Goal: Task Accomplishment & Management: Manage account settings

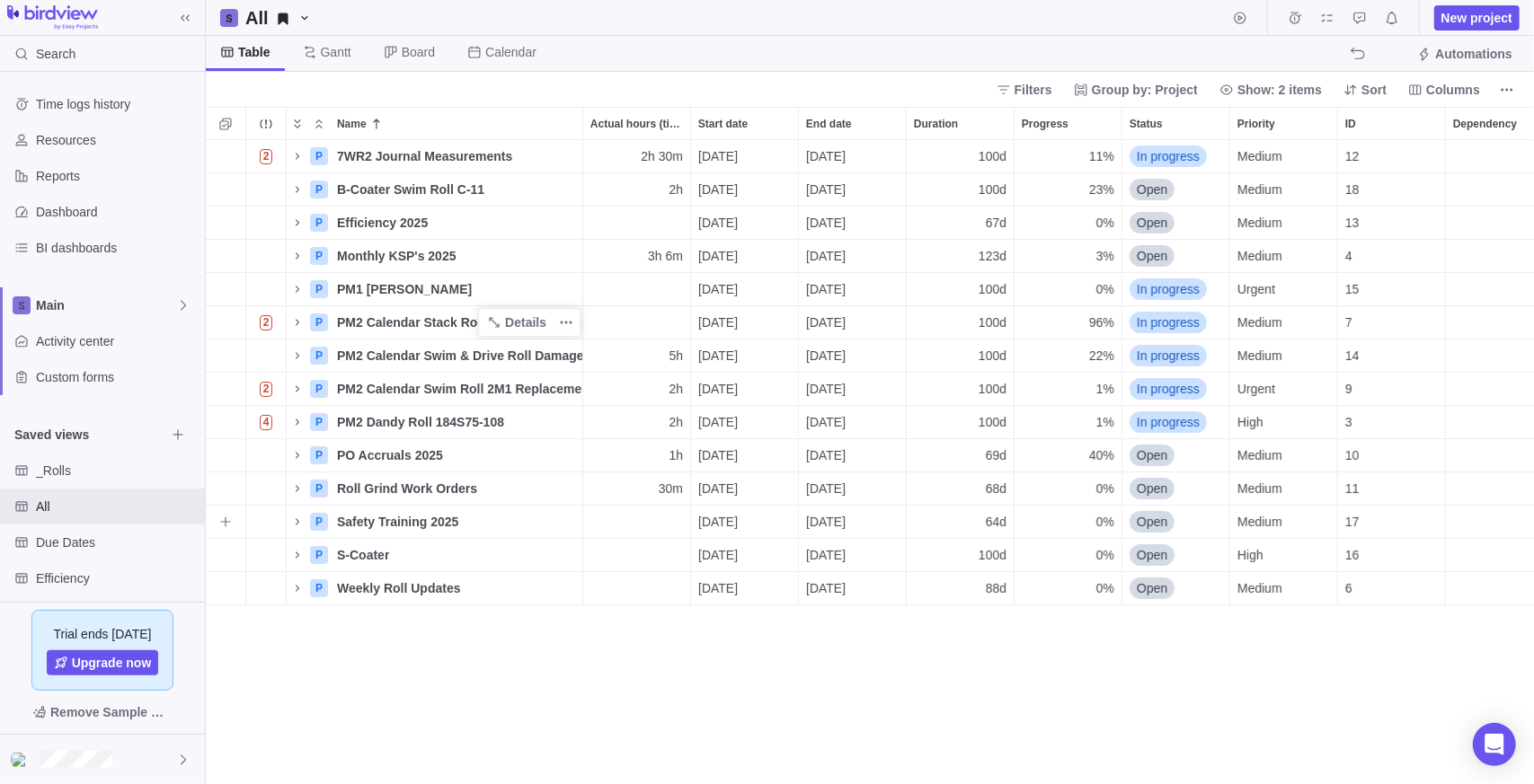
scroll to position [631, 1316]
click at [297, 385] on icon "Name" at bounding box center [297, 389] width 14 height 14
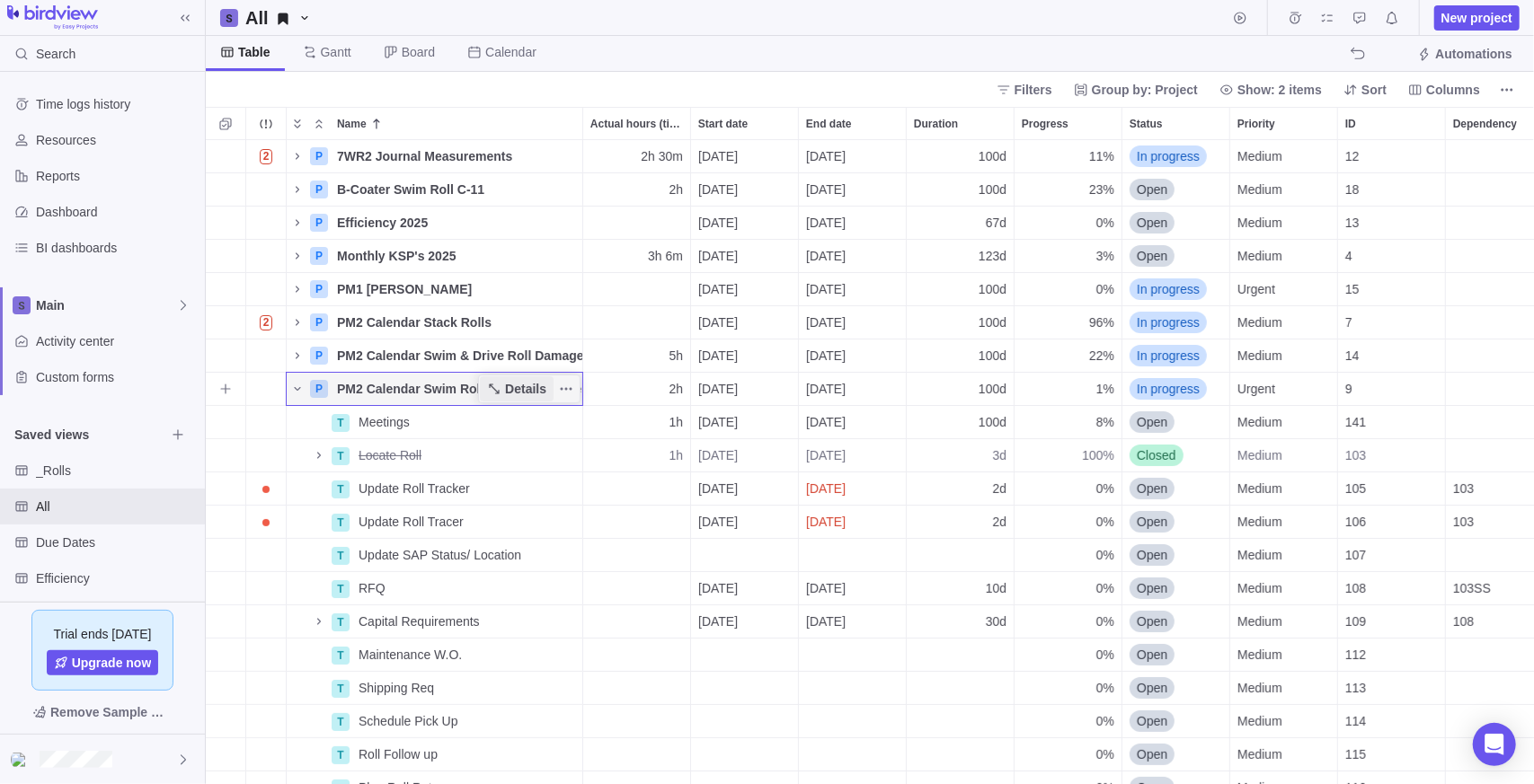
click at [523, 387] on span "Details" at bounding box center [525, 389] width 41 height 18
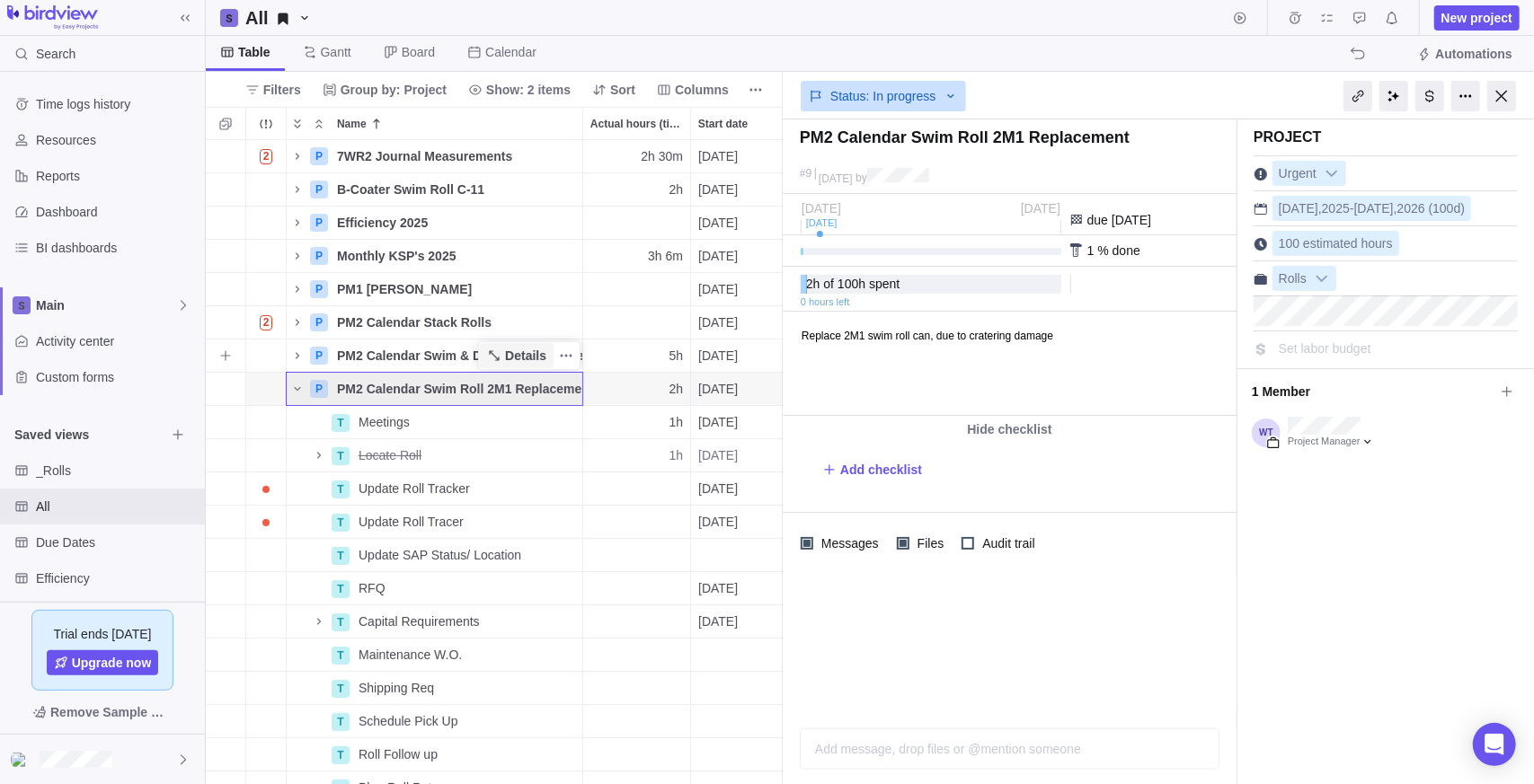
click at [533, 367] on span "Details" at bounding box center [516, 355] width 74 height 25
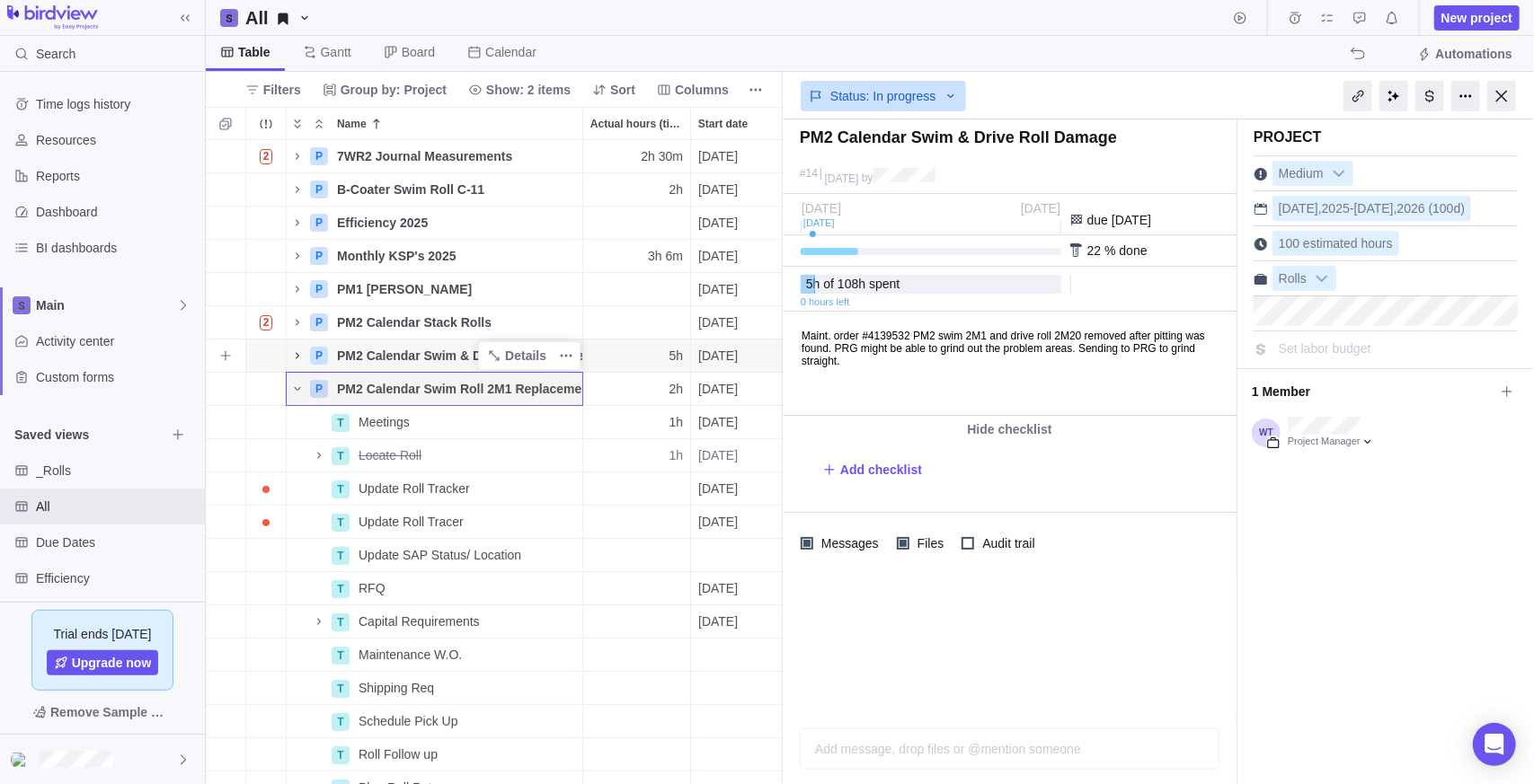
click at [302, 356] on icon "Name" at bounding box center [297, 356] width 14 height 14
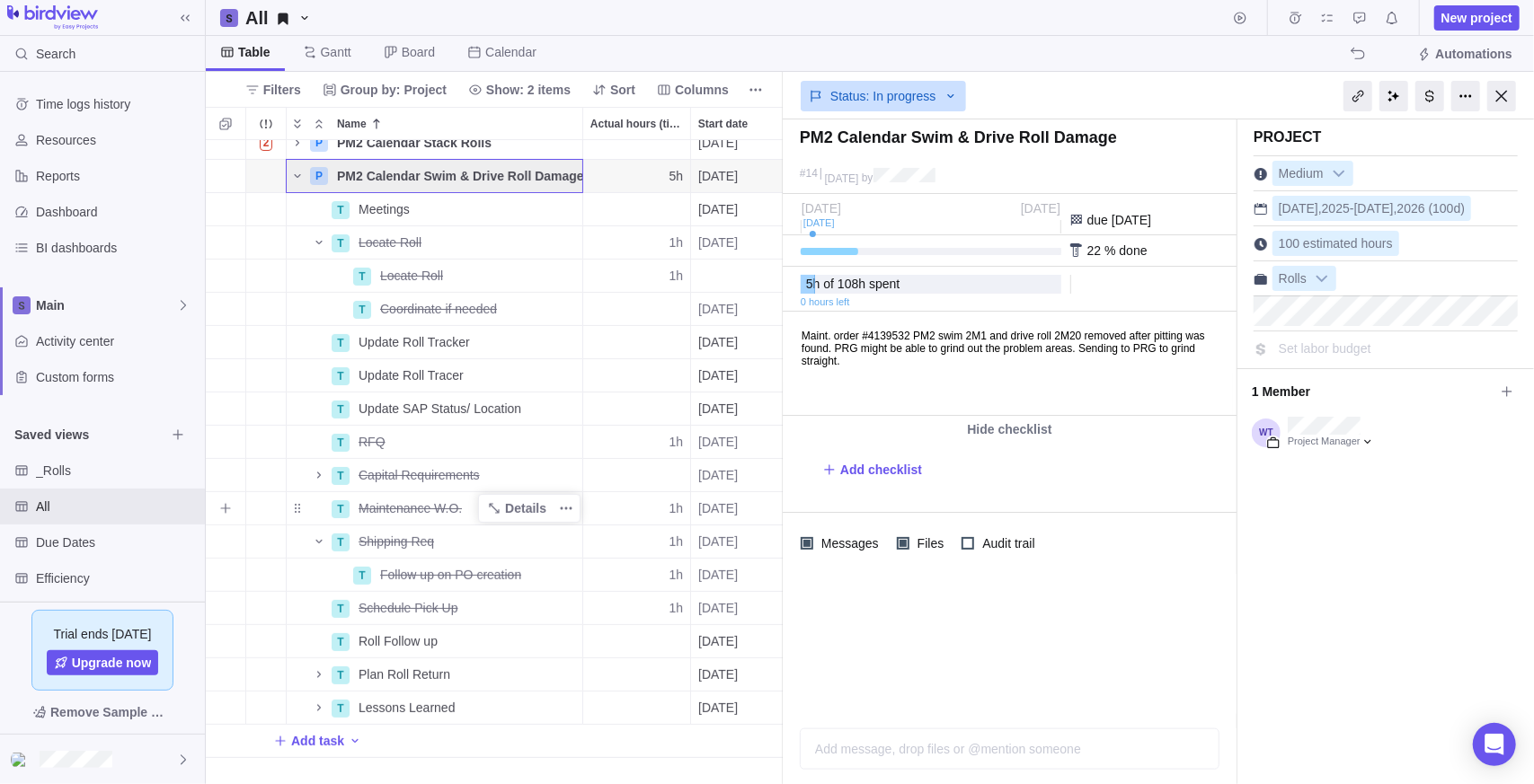
scroll to position [269, 0]
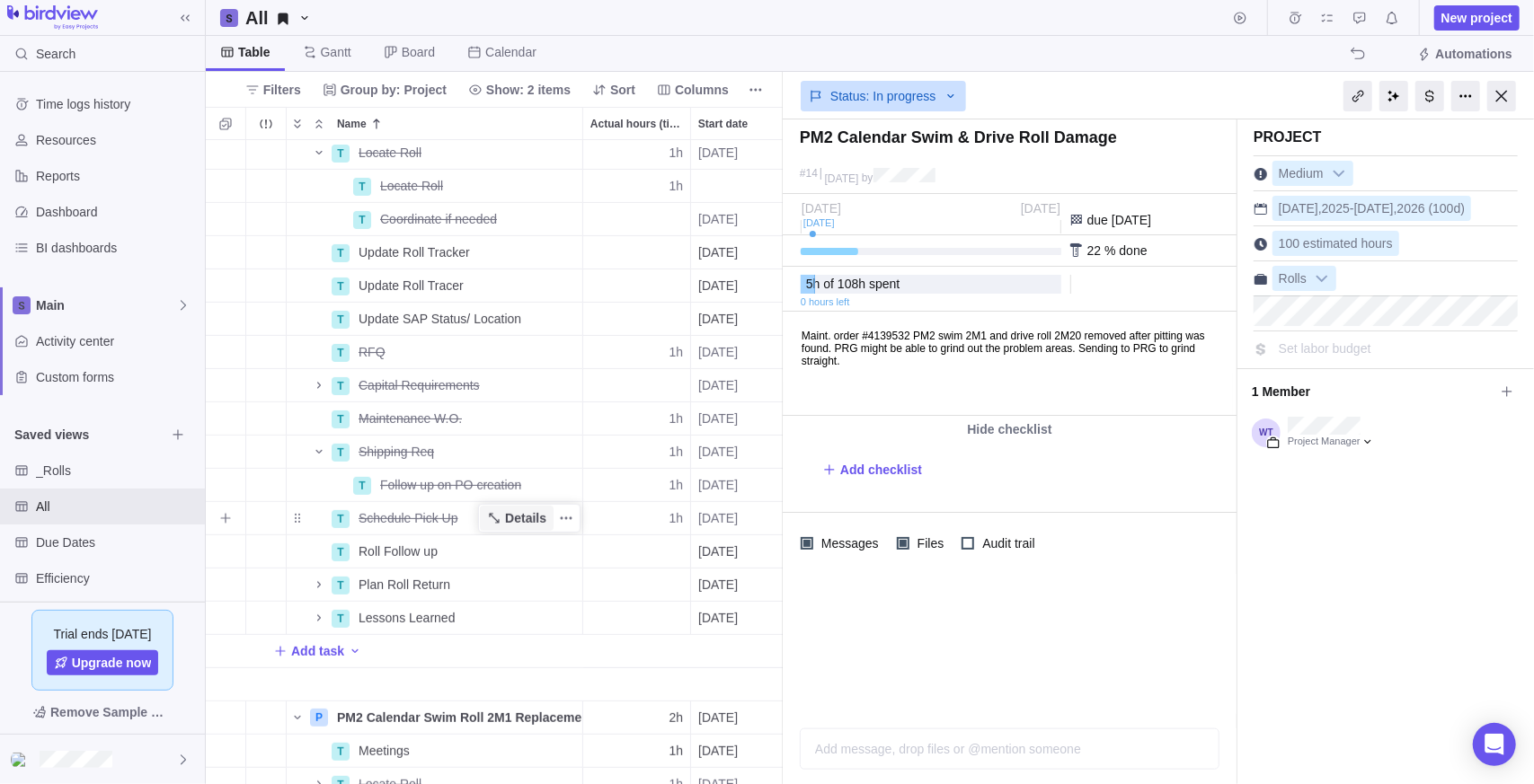
click at [513, 516] on span "Details" at bounding box center [525, 518] width 41 height 18
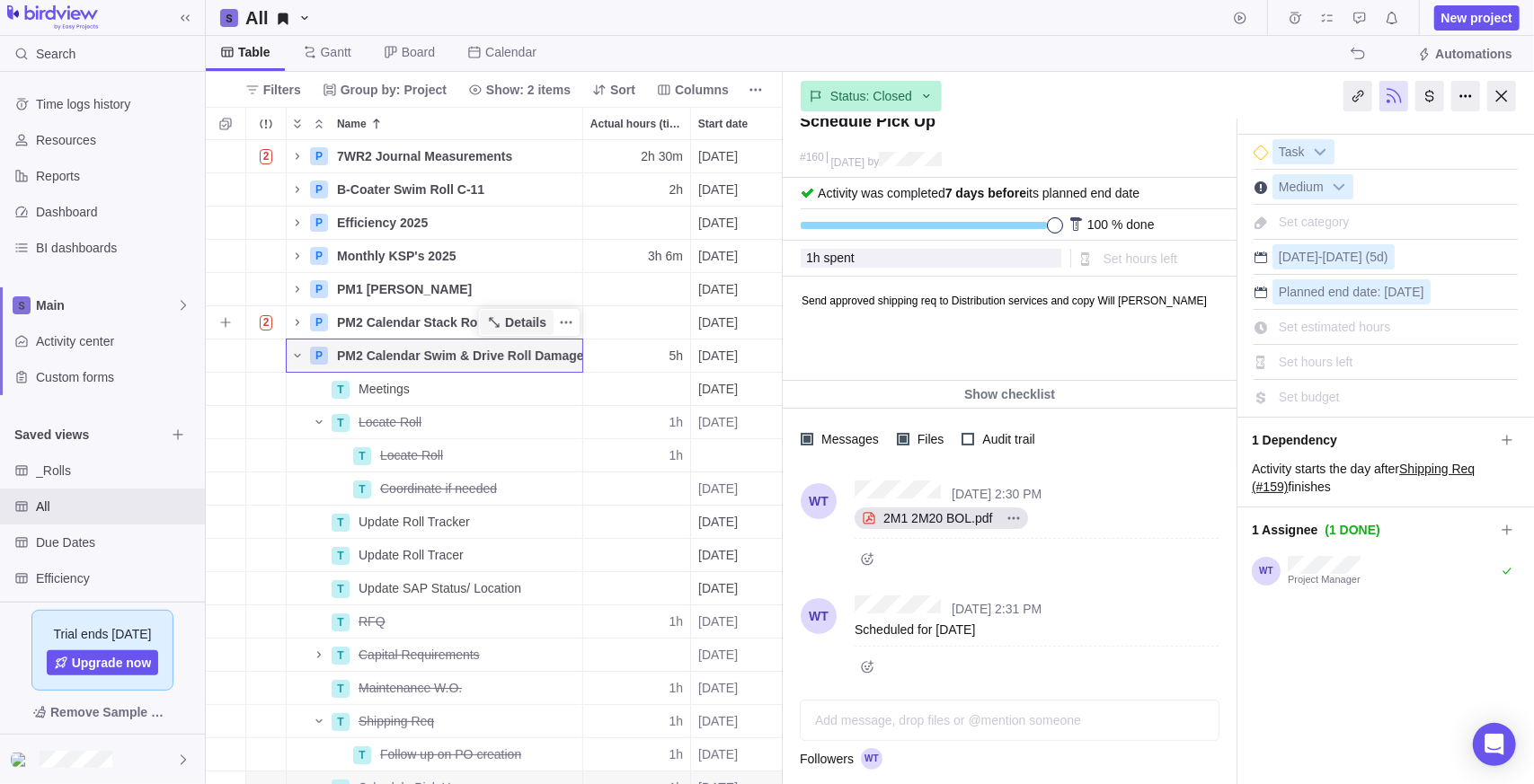
click at [520, 324] on span "Details" at bounding box center [525, 323] width 41 height 18
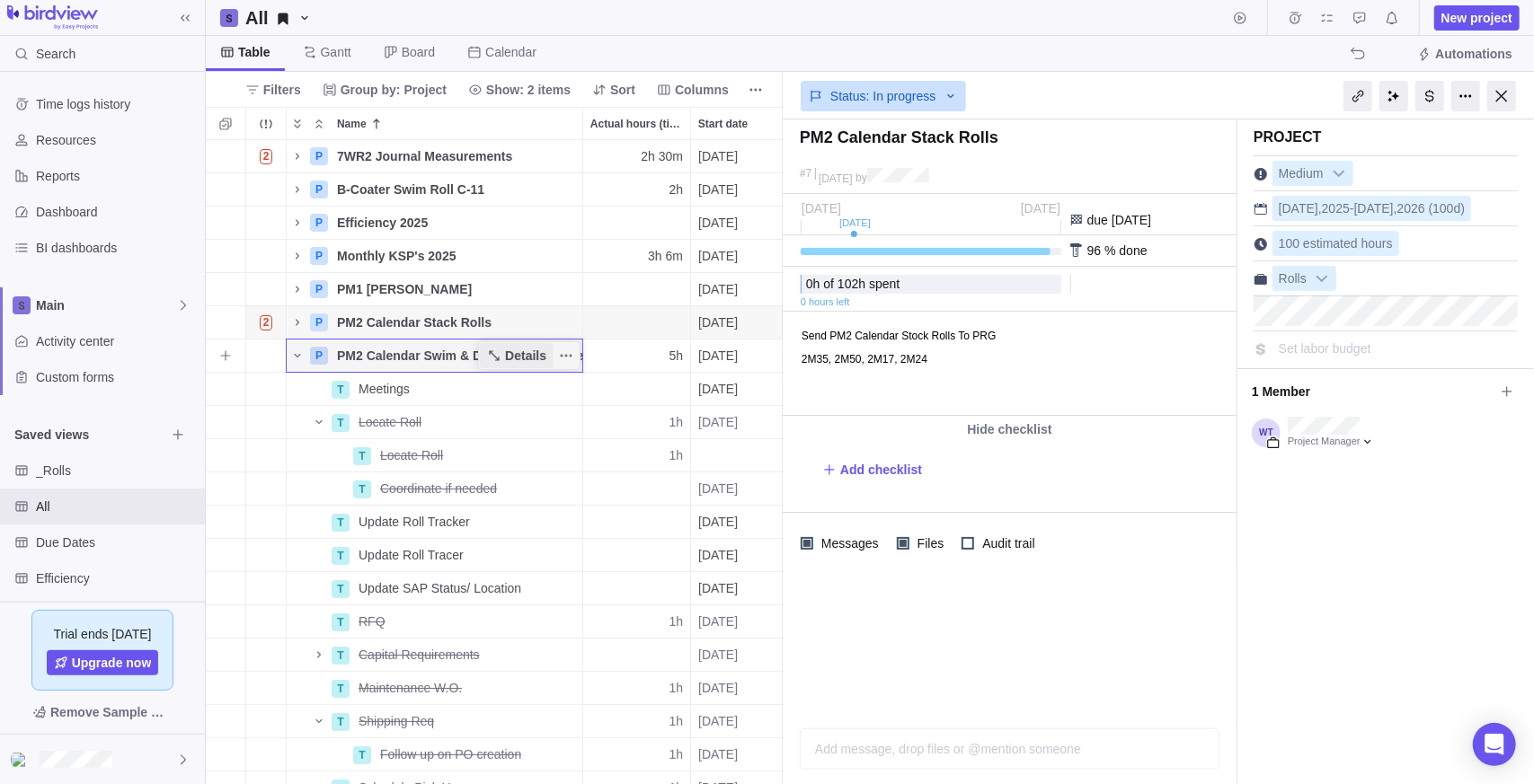
click at [527, 359] on span "Details" at bounding box center [525, 356] width 41 height 18
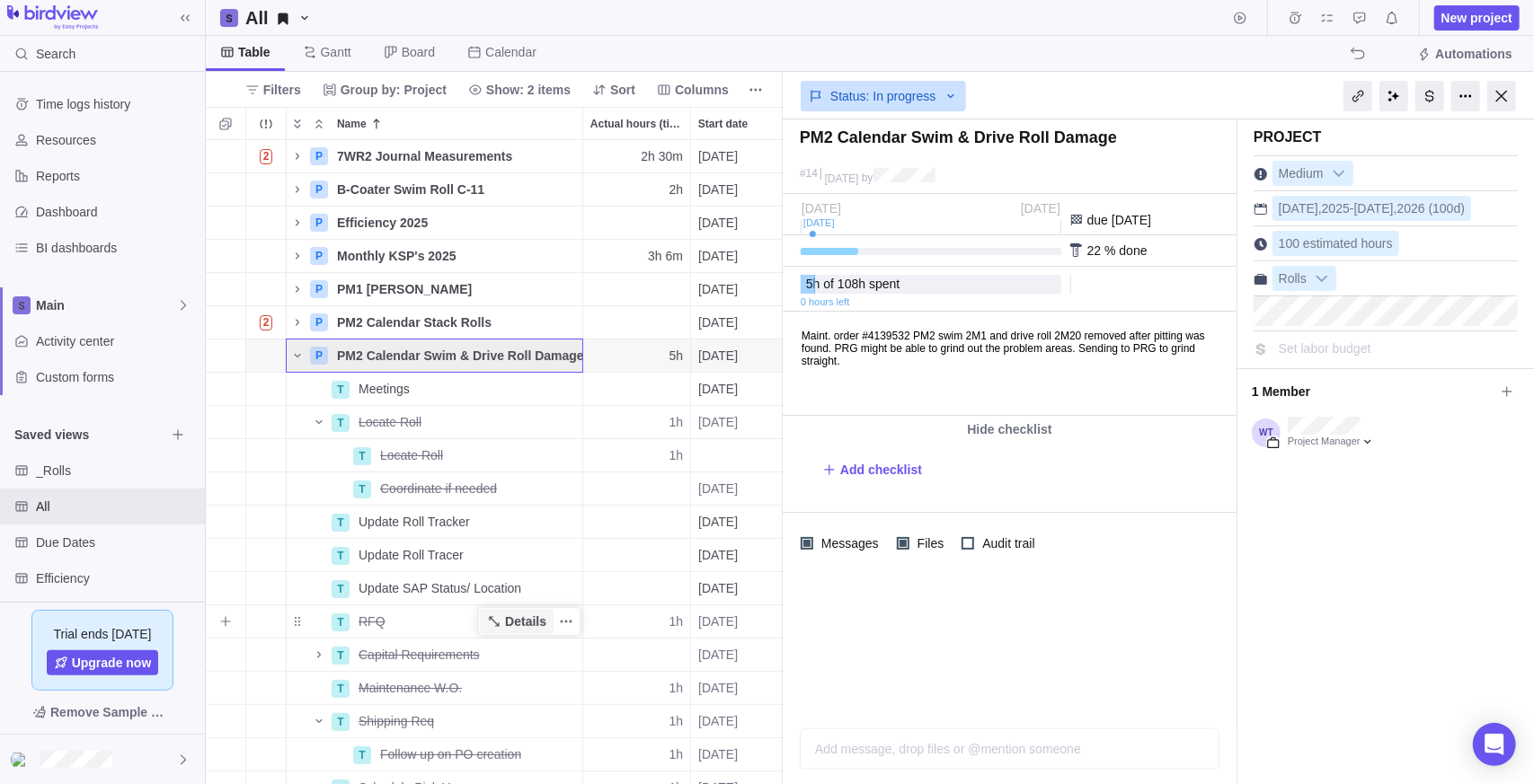
click at [496, 615] on icon "Name" at bounding box center [494, 622] width 14 height 14
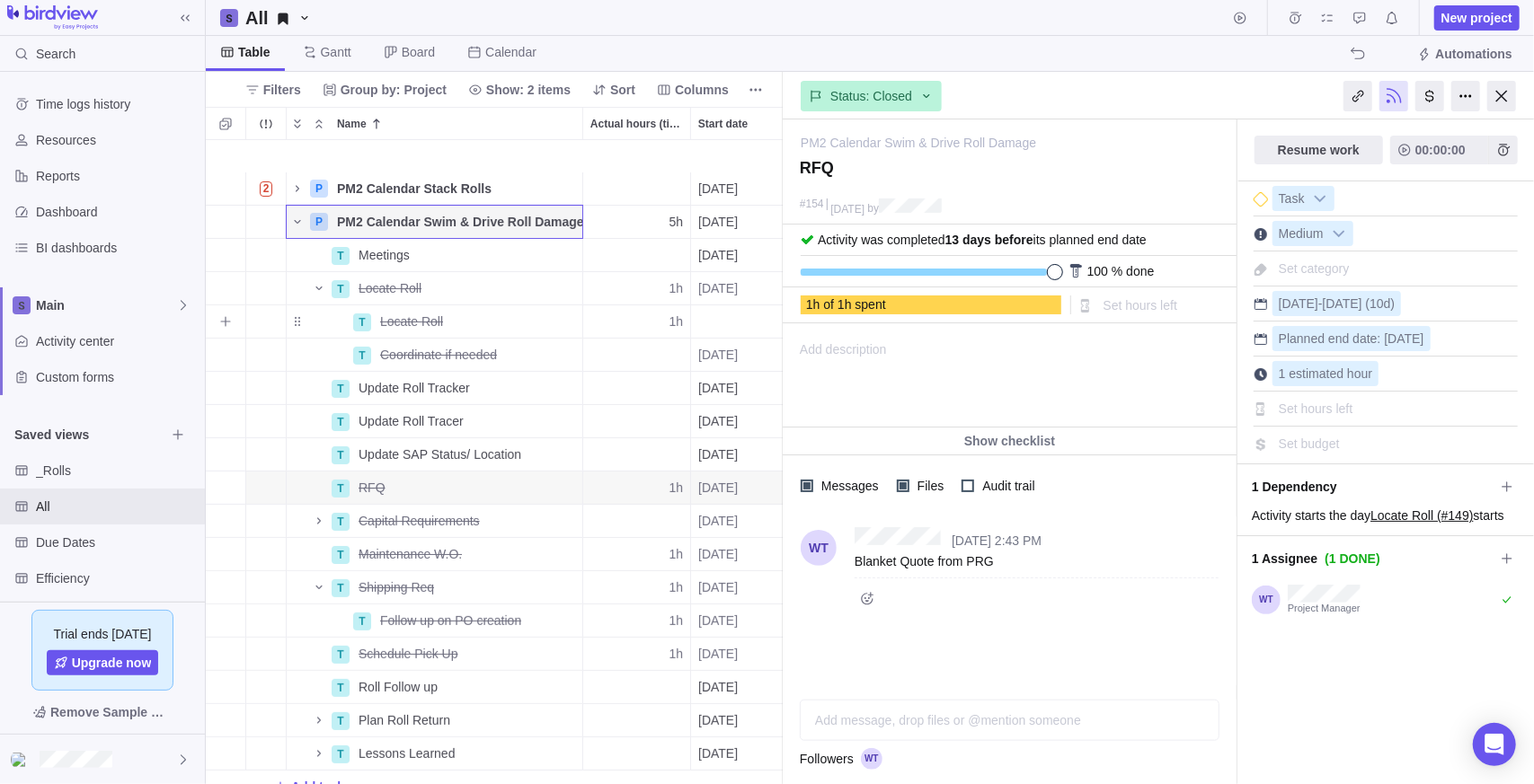
scroll to position [179, 0]
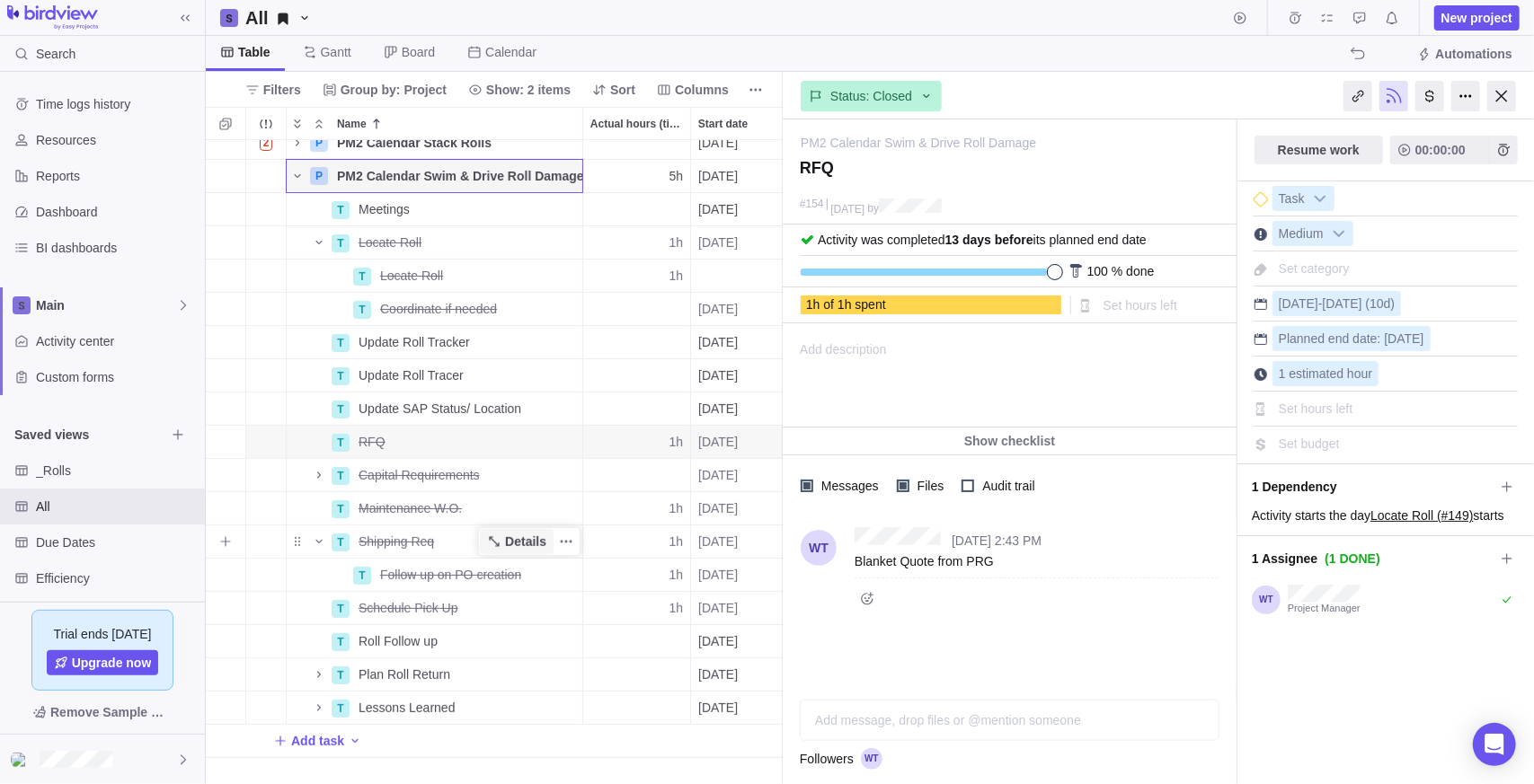
click at [522, 544] on span "Details" at bounding box center [525, 542] width 41 height 18
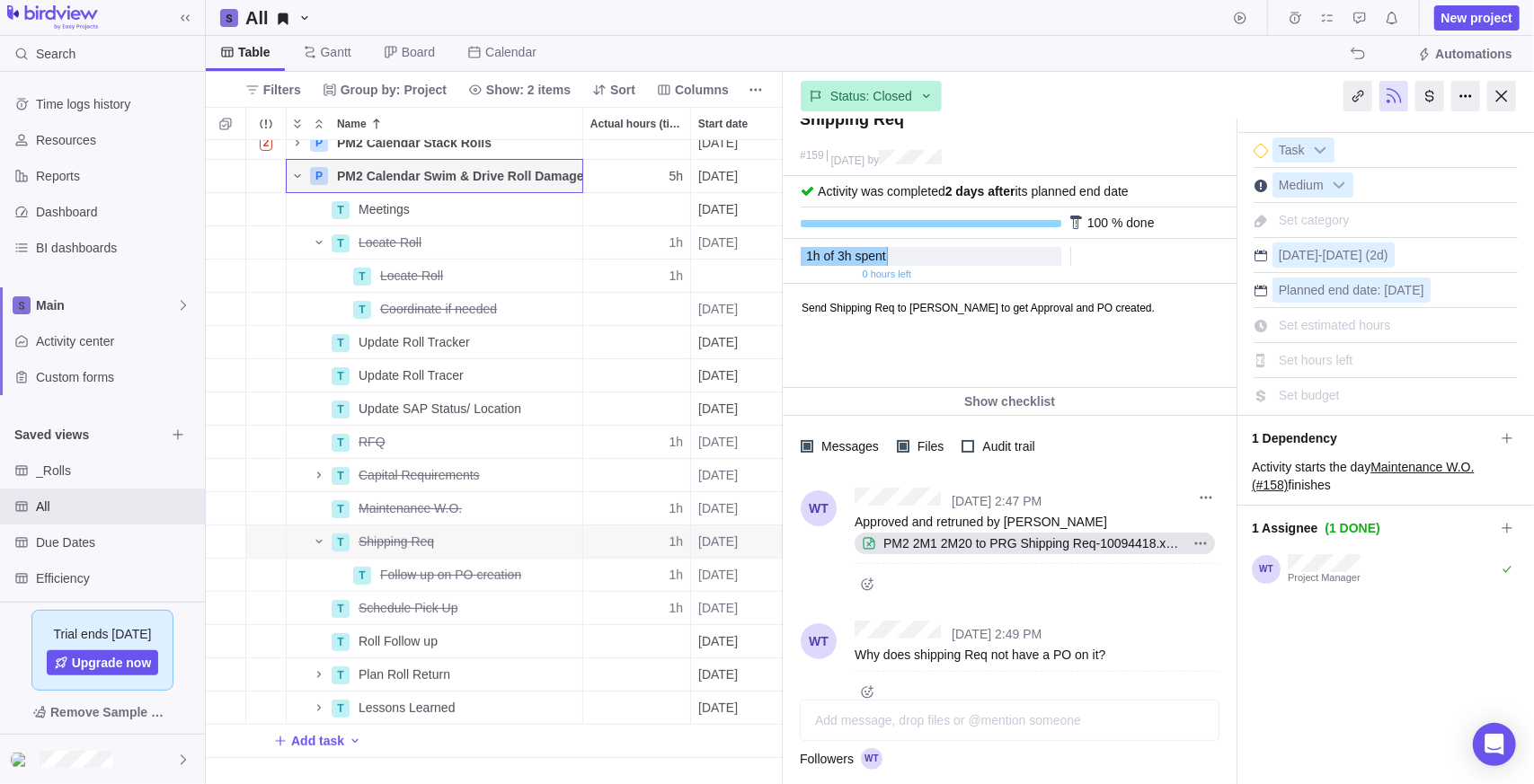
scroll to position [73, 0]
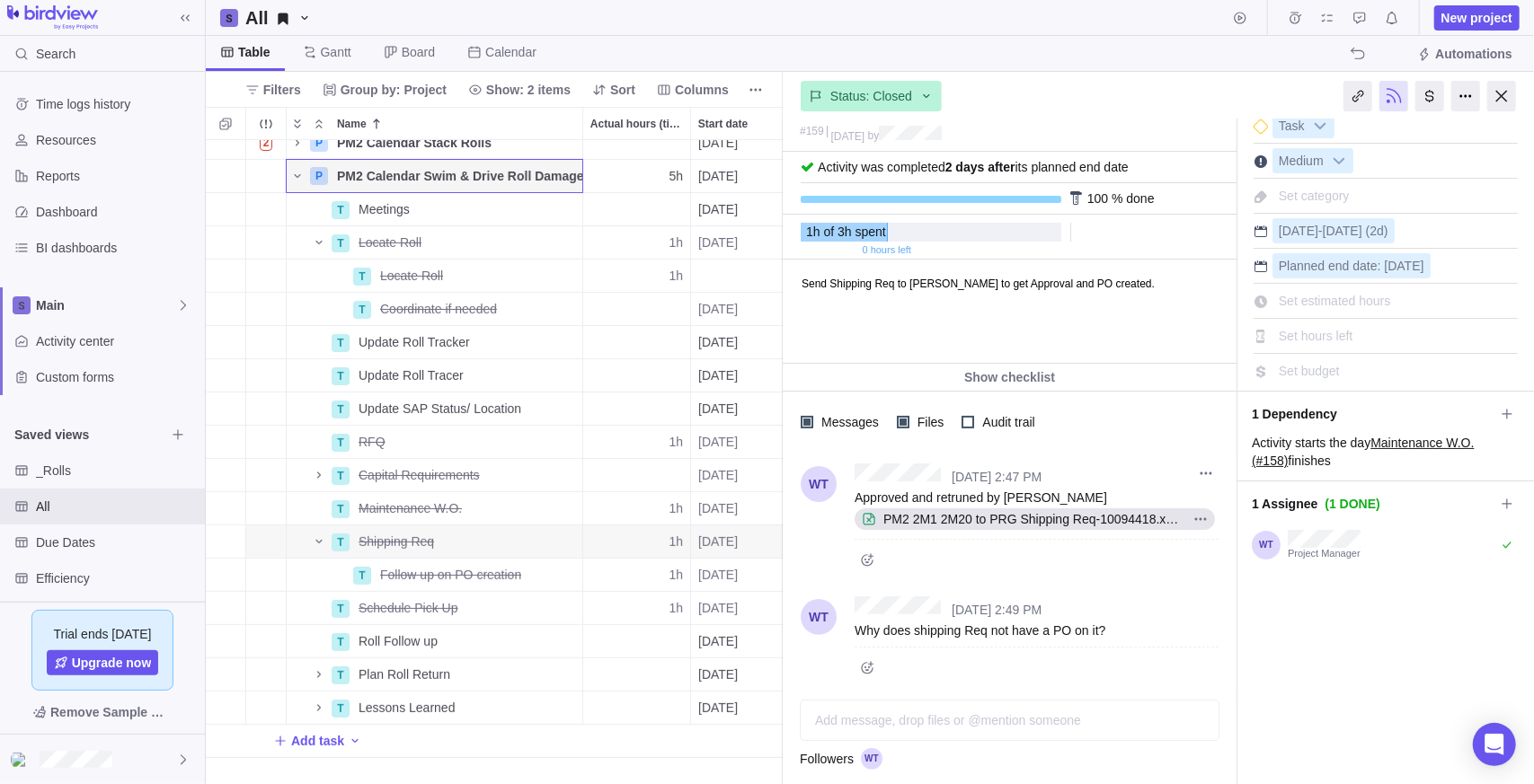
click at [1044, 514] on span "PM2 2M1 2M20 to PRG Shipping Req-10094418.xlsx" at bounding box center [1031, 519] width 310 height 18
click at [524, 575] on span "Details" at bounding box center [525, 575] width 41 height 18
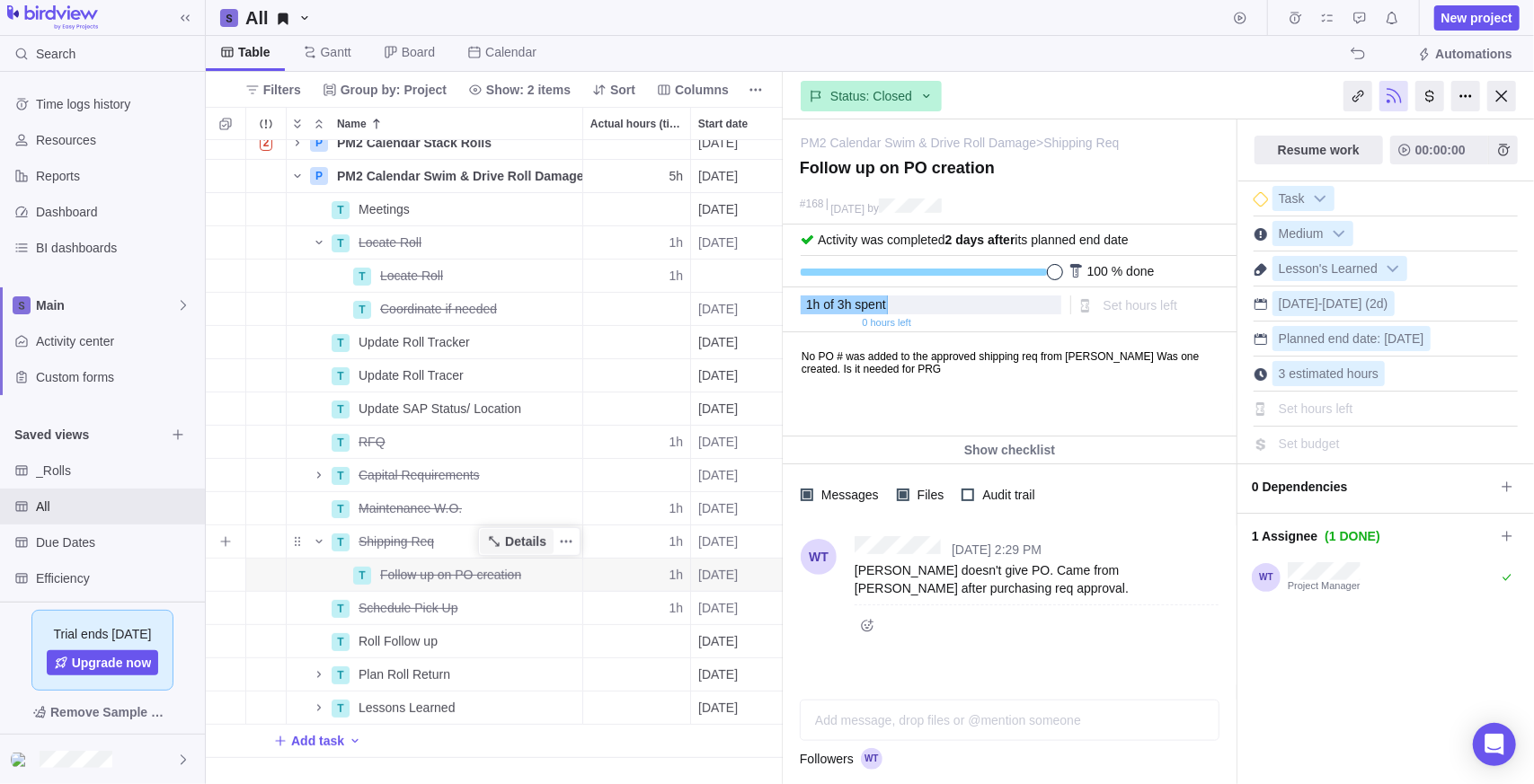
click at [505, 538] on span "Details" at bounding box center [516, 541] width 74 height 25
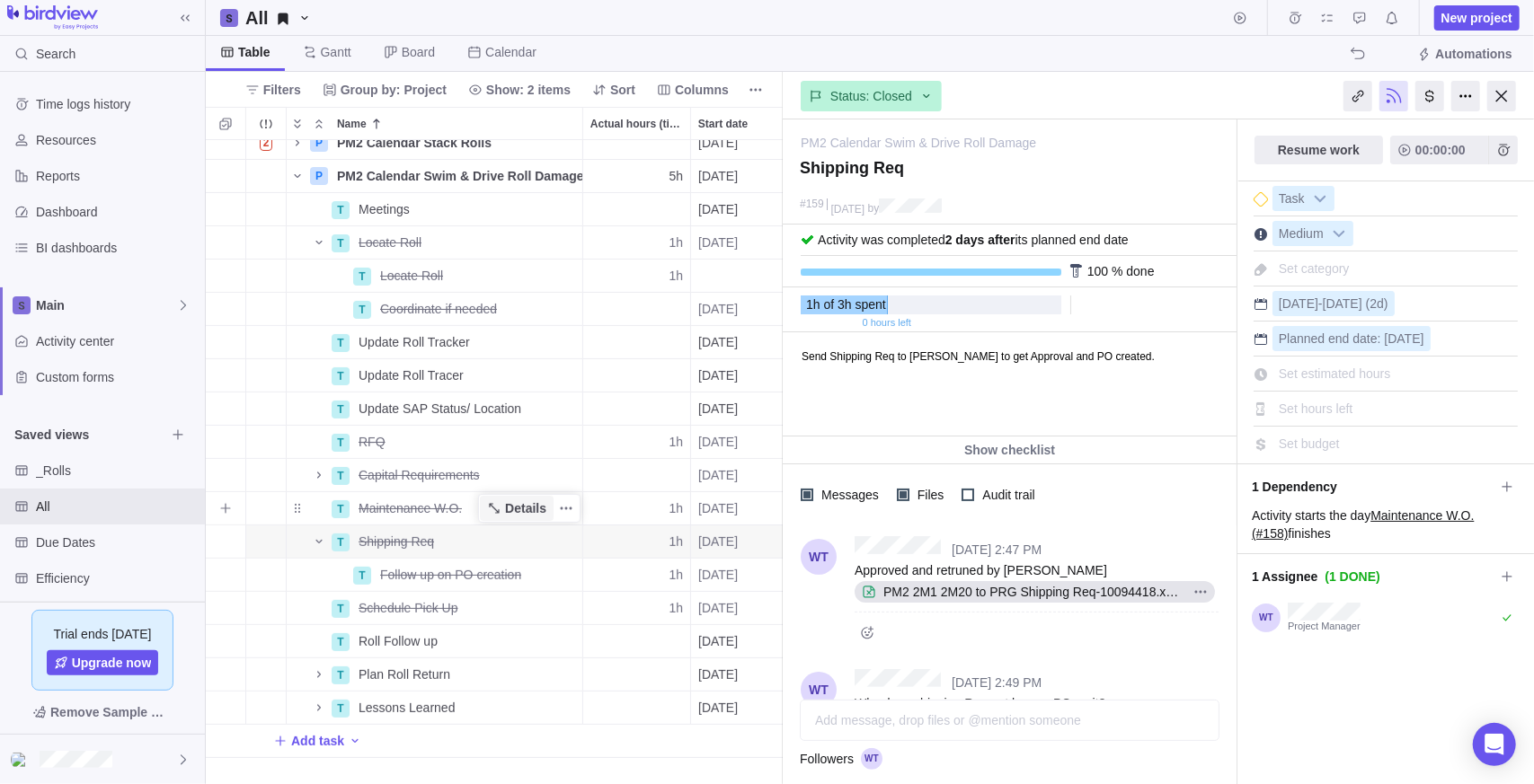
click at [519, 504] on span "Details" at bounding box center [525, 508] width 41 height 18
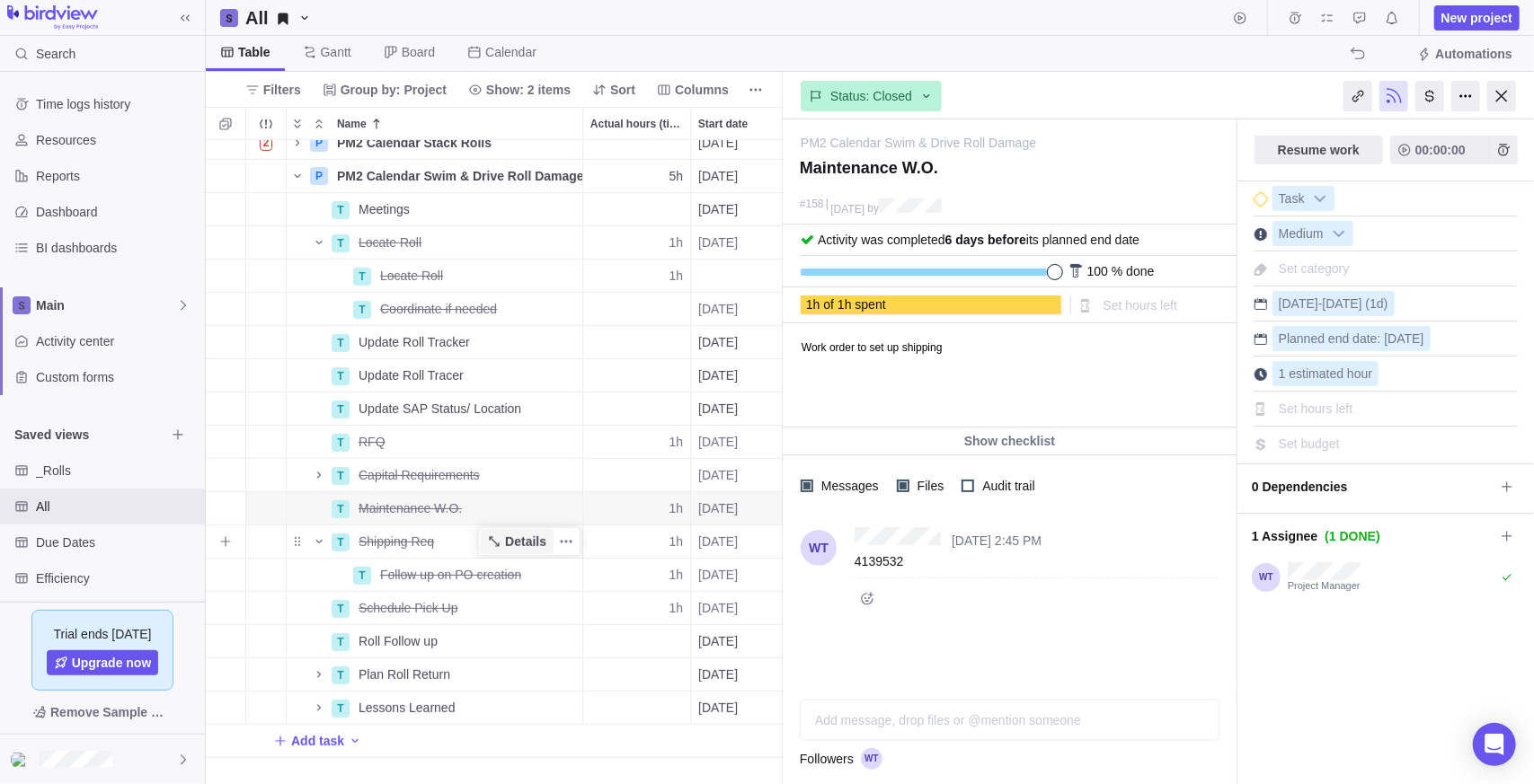
click at [521, 535] on span "Details" at bounding box center [525, 542] width 41 height 18
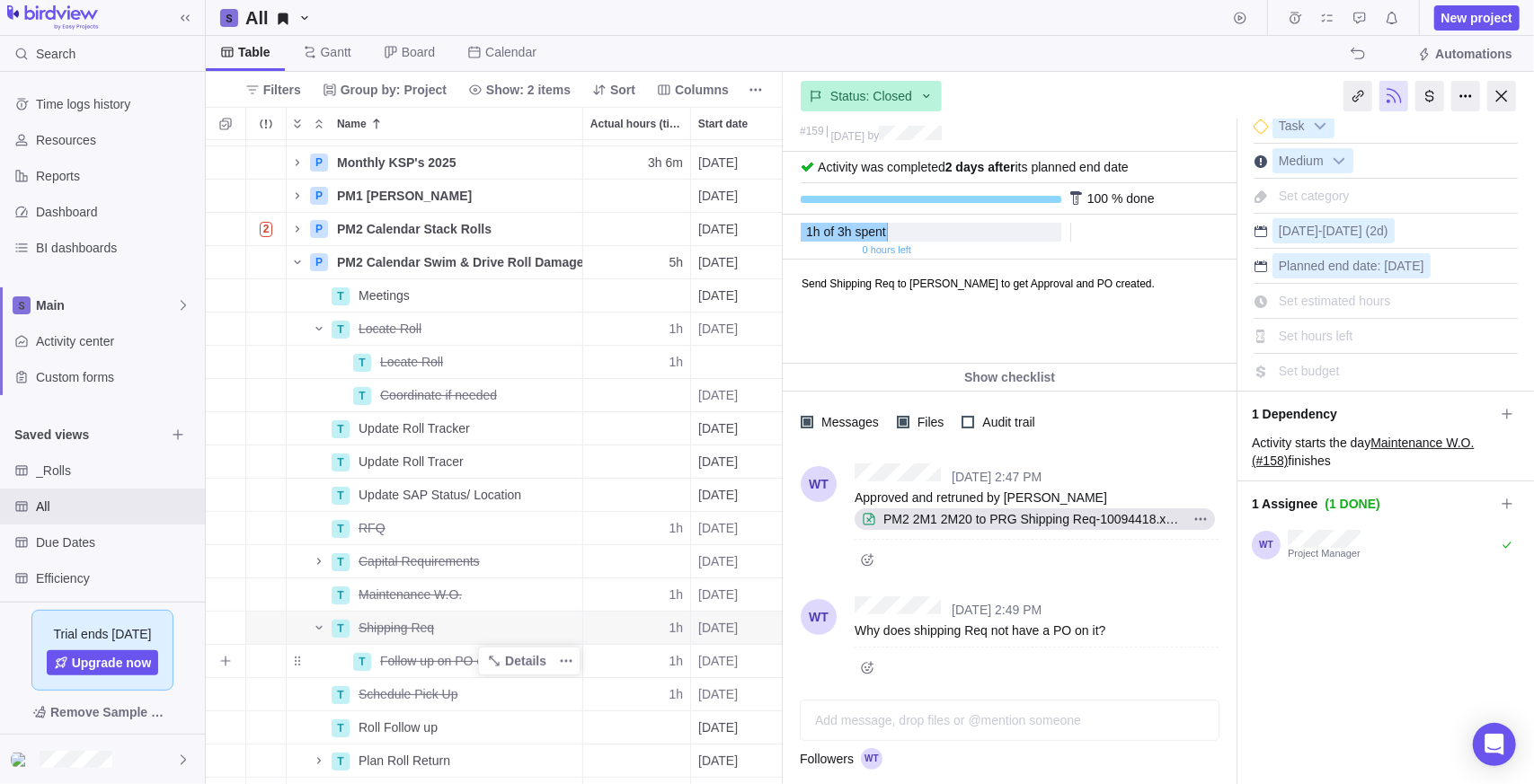
scroll to position [90, 0]
click at [510, 260] on span "Details" at bounding box center [525, 266] width 41 height 18
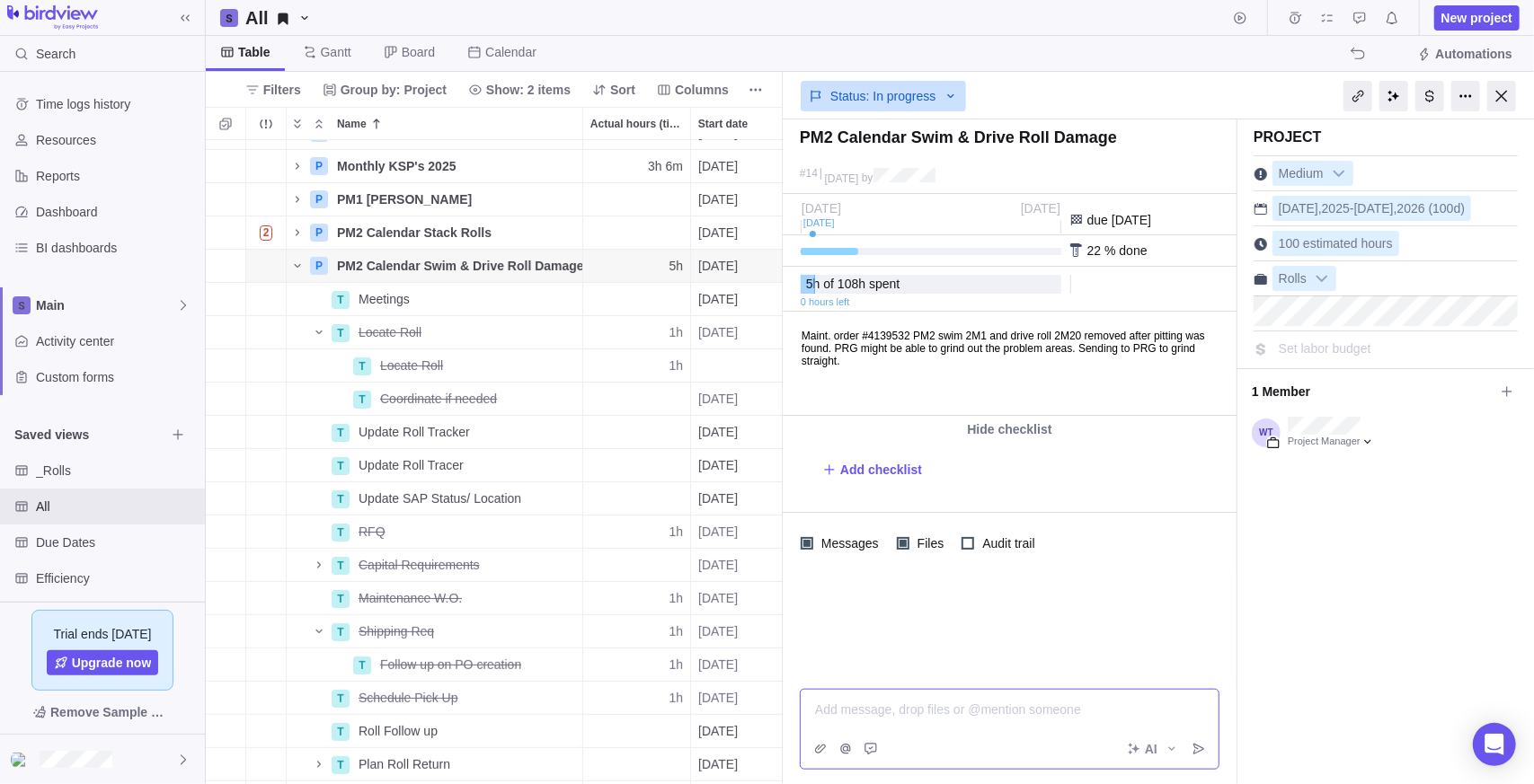
click at [1022, 743] on div "Add message, drop files or @mention someone AI" at bounding box center [1009, 728] width 420 height 81
click at [1204, 750] on icon "Post" at bounding box center [1198, 749] width 14 height 14
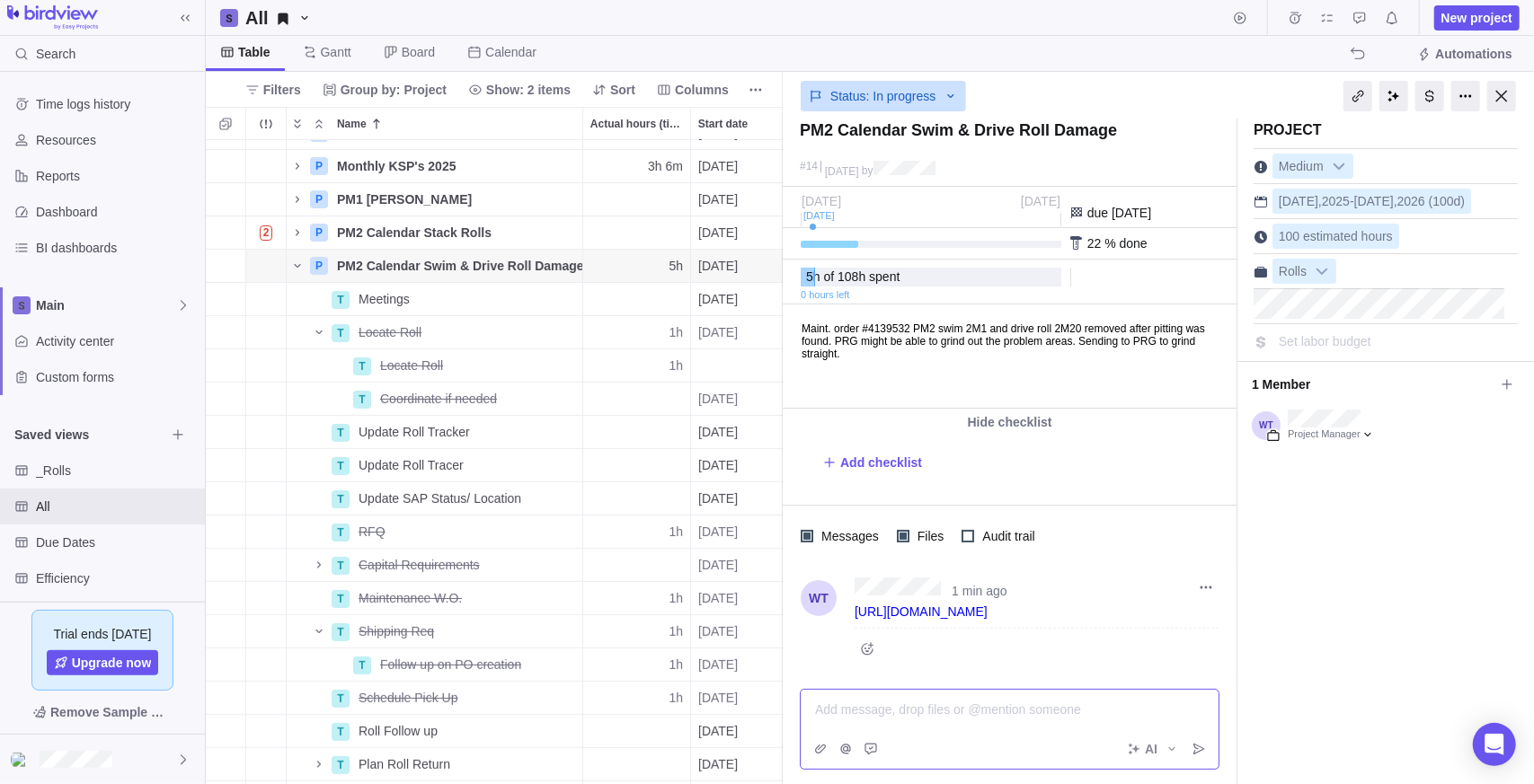
scroll to position [42, 0]
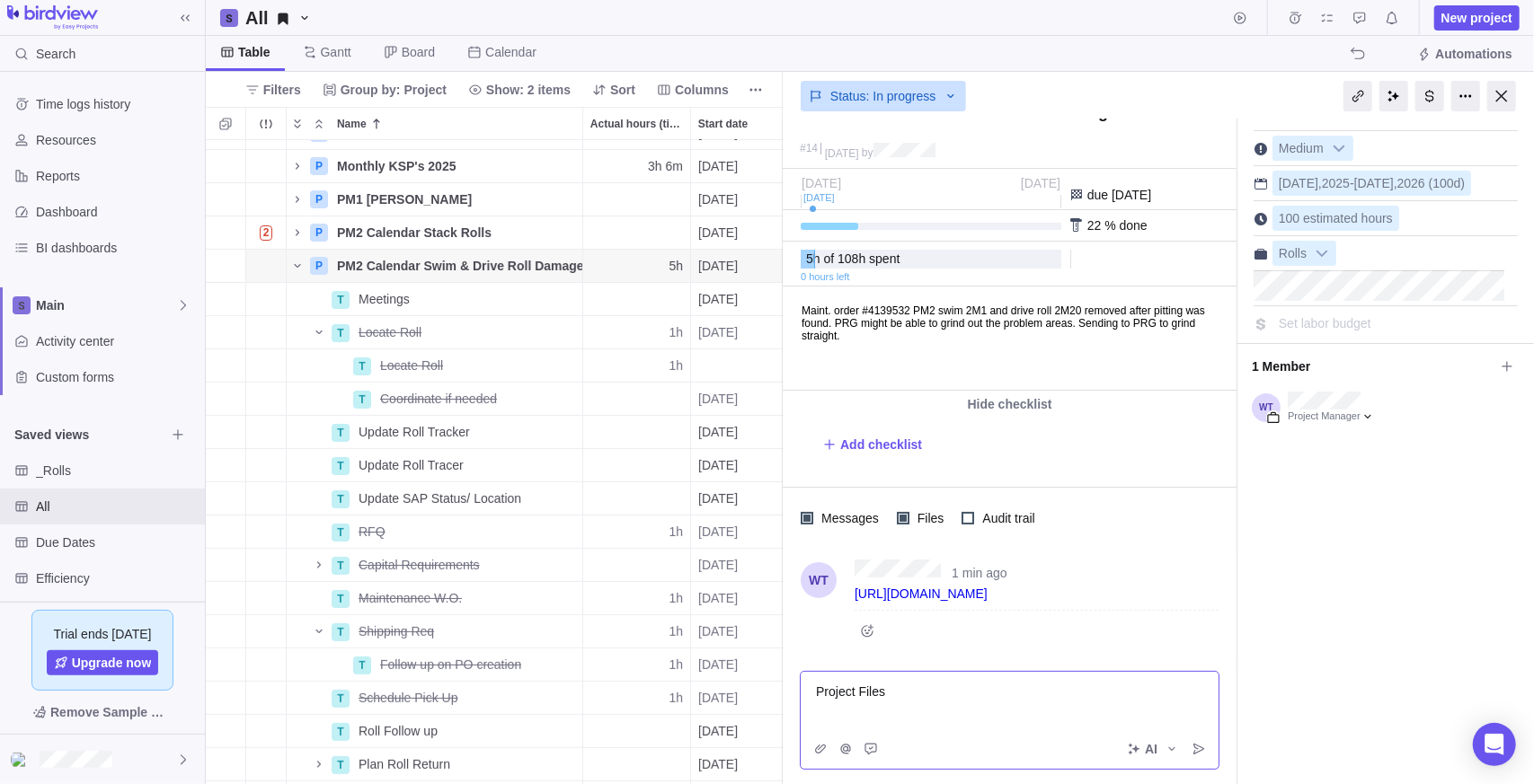
click at [922, 682] on div "Project Files" at bounding box center [1009, 691] width 388 height 18
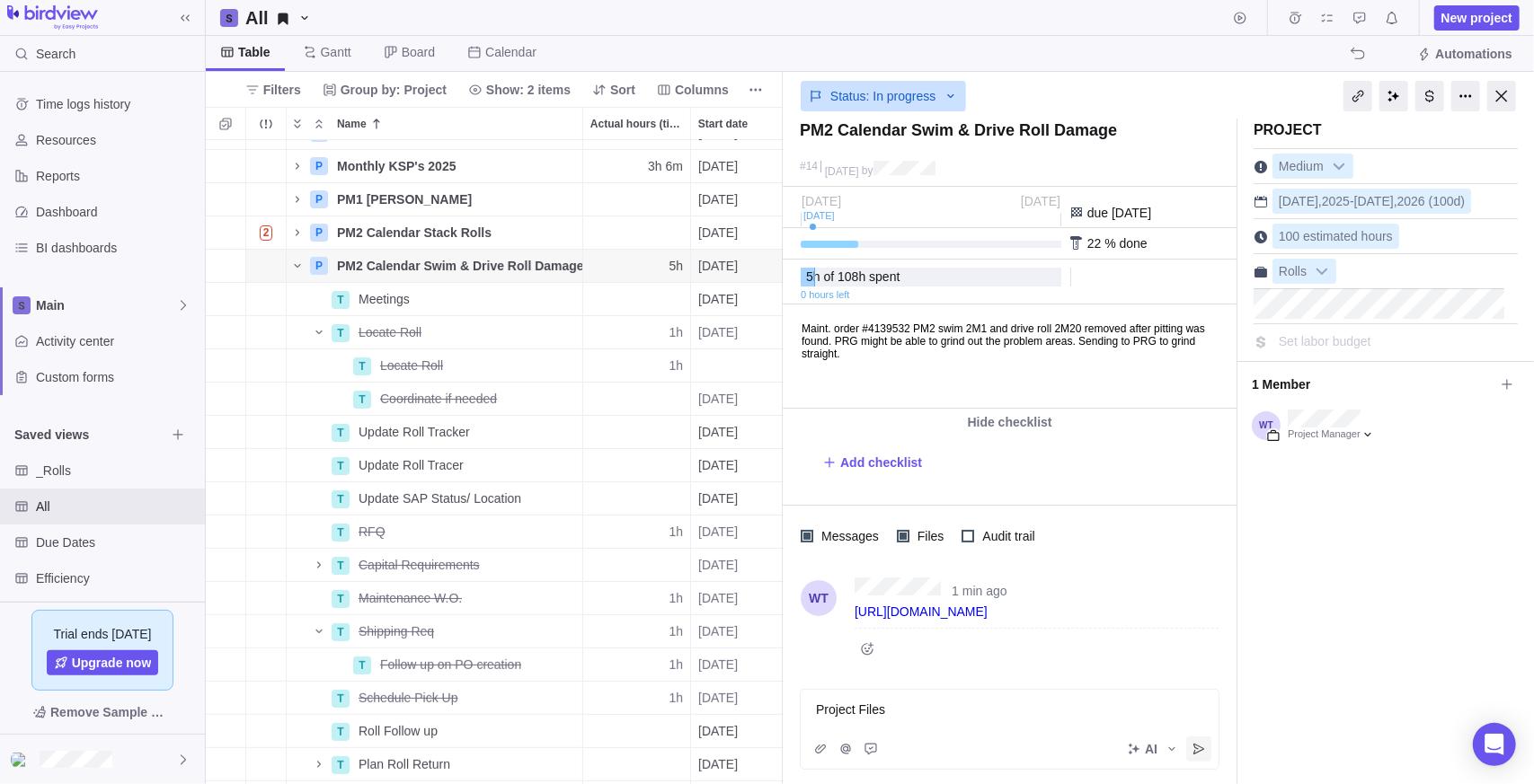
click at [1197, 747] on icon "Post" at bounding box center [1198, 749] width 14 height 14
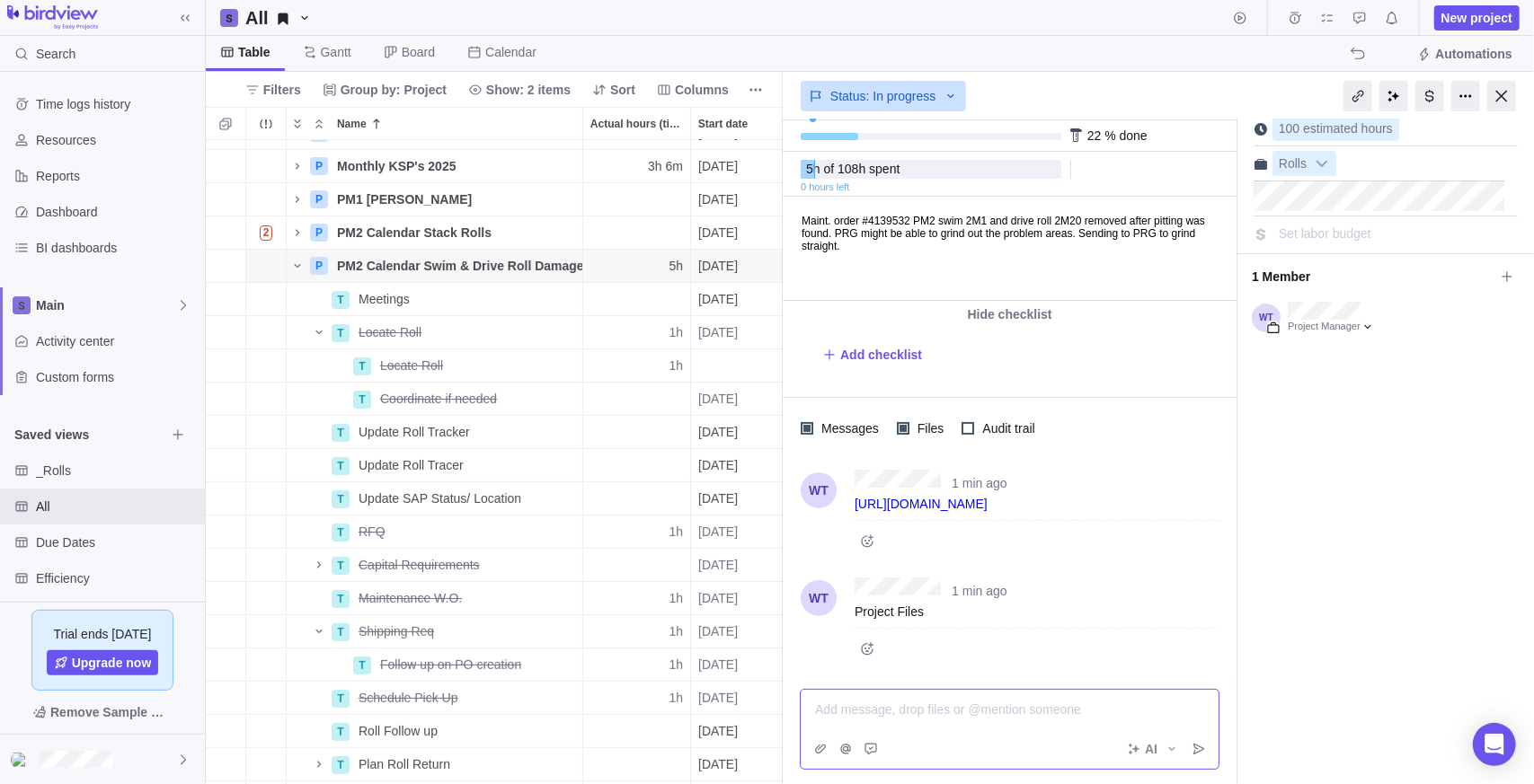
scroll to position [147, 0]
click at [1420, 557] on div "Project Medium [DATE] - [DATE] (100d) 100 estimated hours Rolls Set labor budge…" at bounding box center [1384, 394] width 296 height 779
click at [988, 503] on link "[URL][DOMAIN_NAME]" at bounding box center [920, 503] width 133 height 14
click at [1431, 550] on div "Project Medium [DATE] - [DATE] (100d) 100 estimated hours Rolls Set labor budge…" at bounding box center [1384, 394] width 296 height 779
drag, startPoint x: 952, startPoint y: 486, endPoint x: 871, endPoint y: 726, distance: 253.3
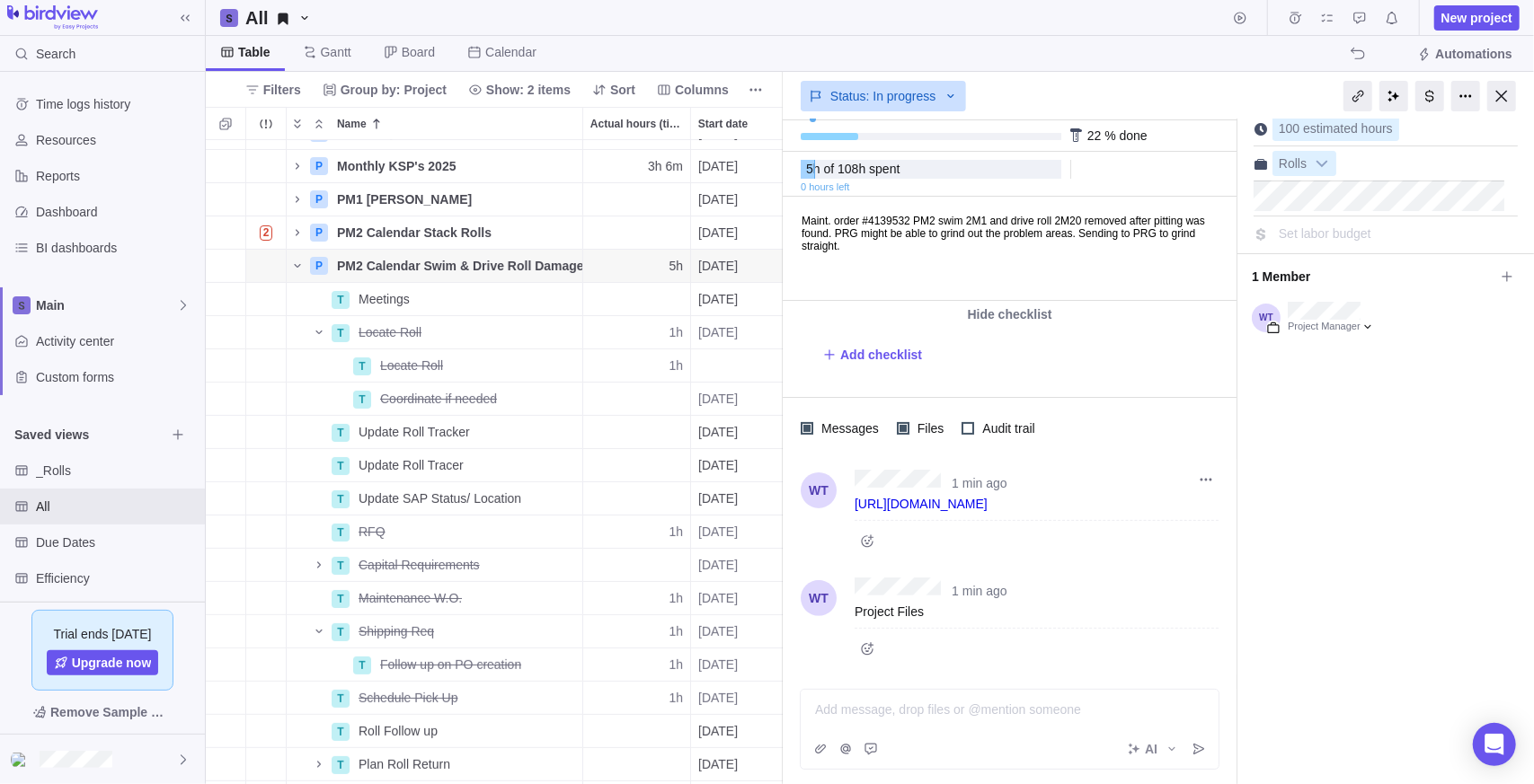
click at [861, 732] on div "AI" at bounding box center [1009, 749] width 418 height 40
click at [878, 709] on div at bounding box center [1009, 709] width 388 height 18
click at [867, 702] on span "[URL][DOMAIN_NAME]" at bounding box center [881, 709] width 133 height 14
drag, startPoint x: 874, startPoint y: 713, endPoint x: 797, endPoint y: 645, distance: 102.7
click at [797, 688] on div "[URL][DOMAIN_NAME] AI" at bounding box center [1009, 736] width 454 height 96
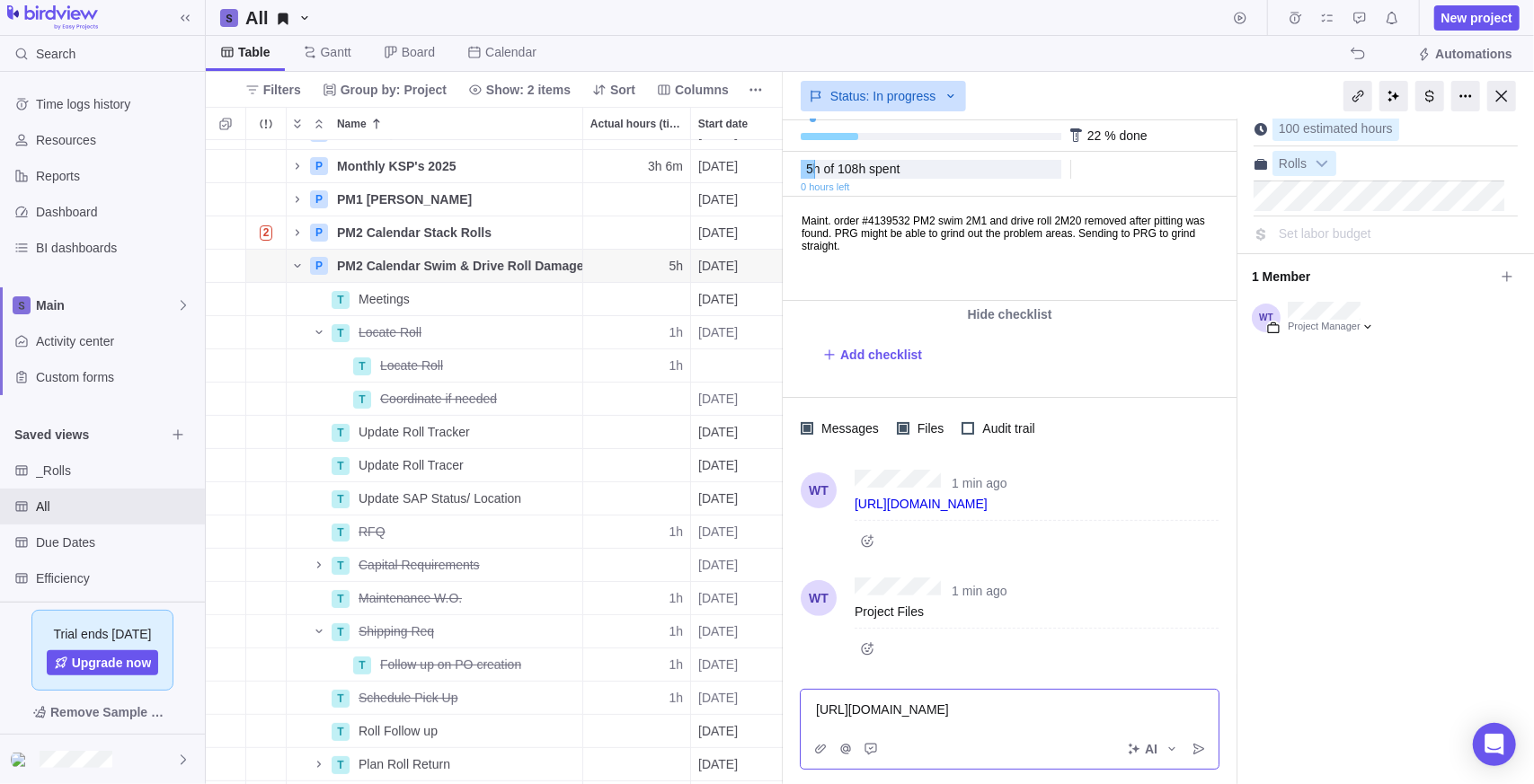
drag, startPoint x: 883, startPoint y: 674, endPoint x: 1451, endPoint y: 507, distance: 592.0
click at [1451, 506] on div "Project Medium [DATE] - [DATE] (100d) 100 estimated hours Rolls Set labor budge…" at bounding box center [1384, 394] width 296 height 779
drag, startPoint x: 940, startPoint y: 708, endPoint x: 737, endPoint y: 646, distance: 212.3
click at [734, 645] on div "All New project Table [PERSON_NAME] Board Calendar Automations Filters Group by…" at bounding box center [869, 392] width 1328 height 784
click at [1326, 693] on div "Project Medium [DATE] - [DATE] (100d) 100 estimated hours Rolls Set labor budge…" at bounding box center [1384, 394] width 296 height 779
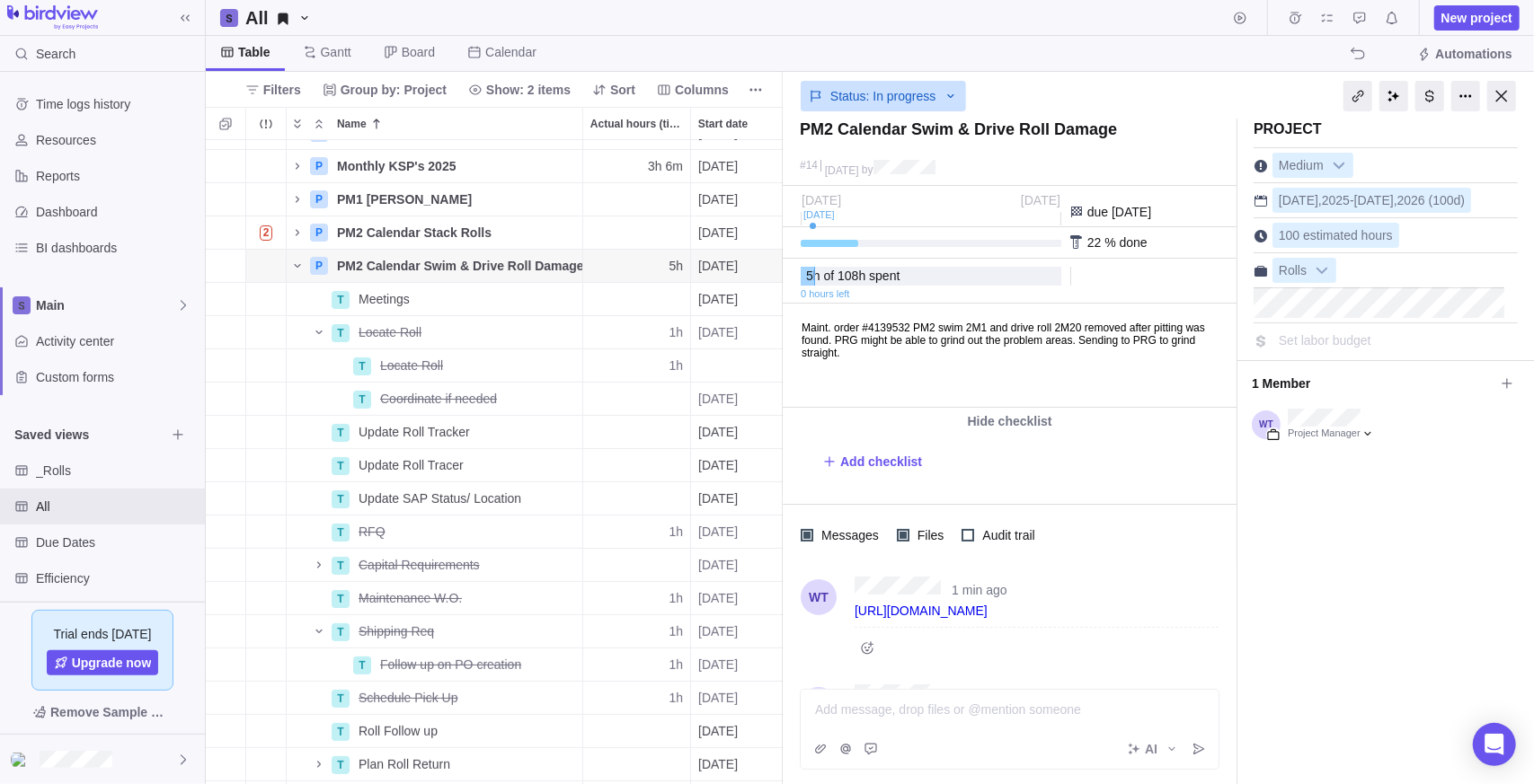
scroll to position [0, 0]
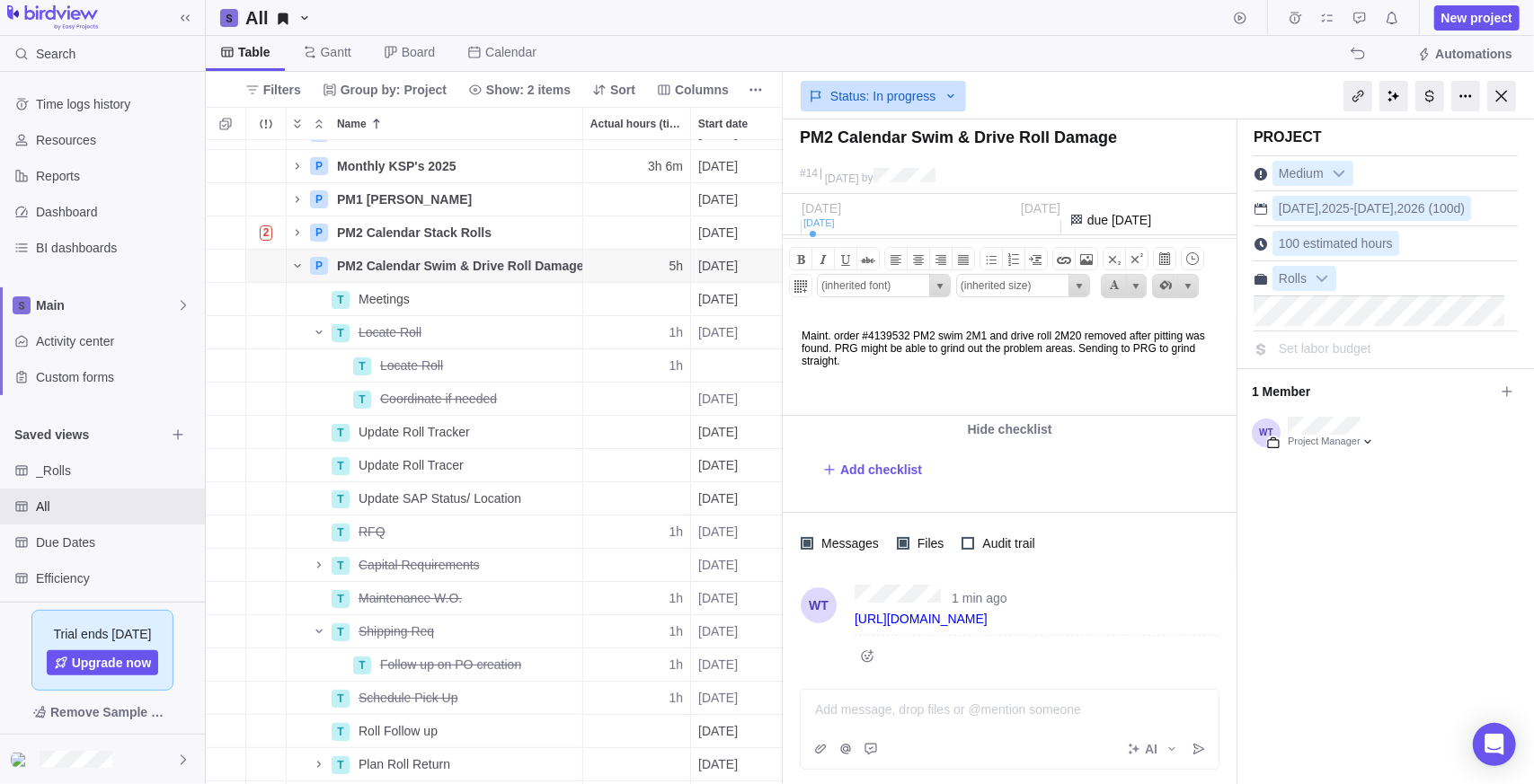
click at [975, 371] on html "Maint. order #4139532 PM2 swim 2M1 and drive roll 2M20 removed after pitting wa…" at bounding box center [1007, 363] width 450 height 103
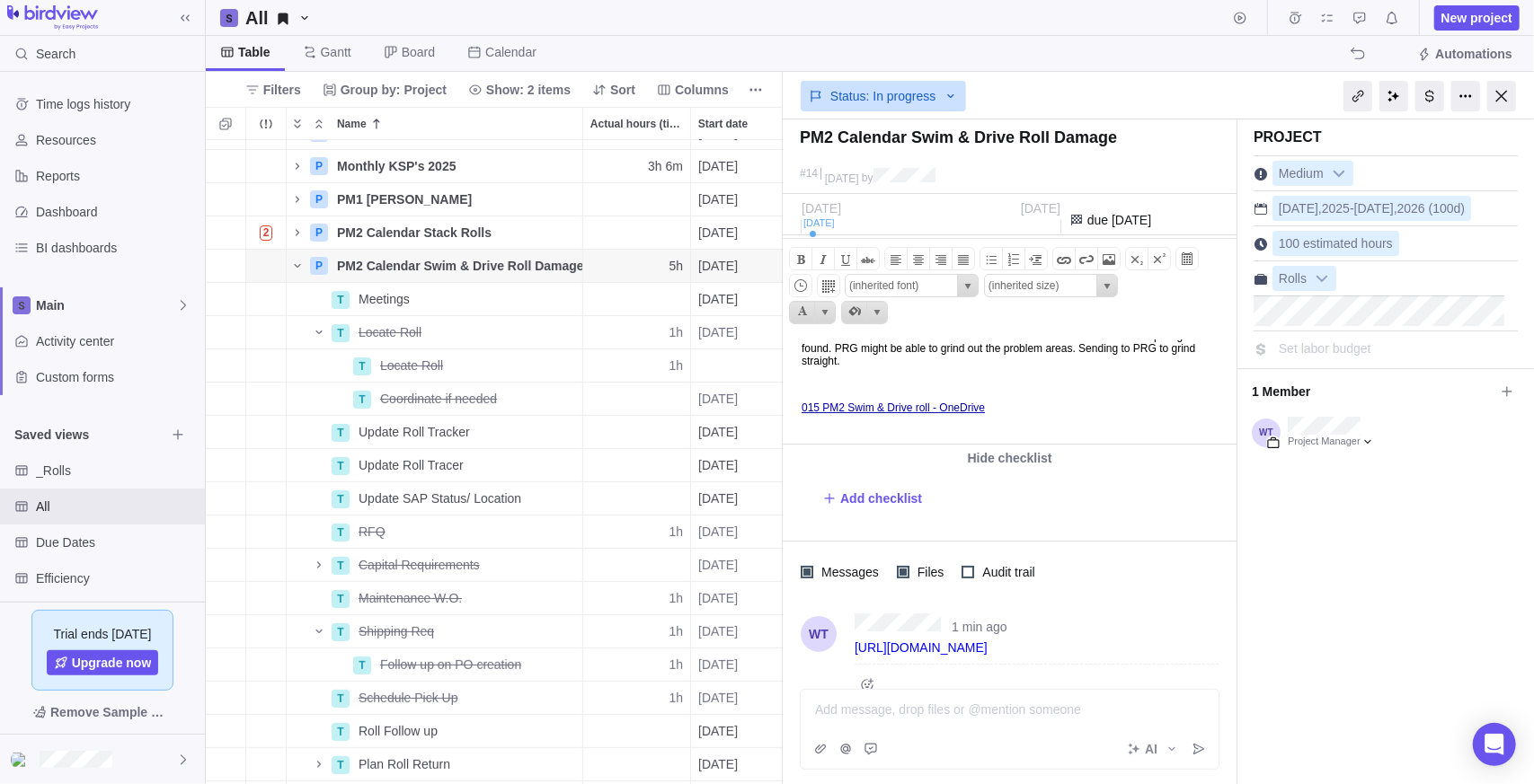
click at [927, 379] on p at bounding box center [1015, 384] width 430 height 13
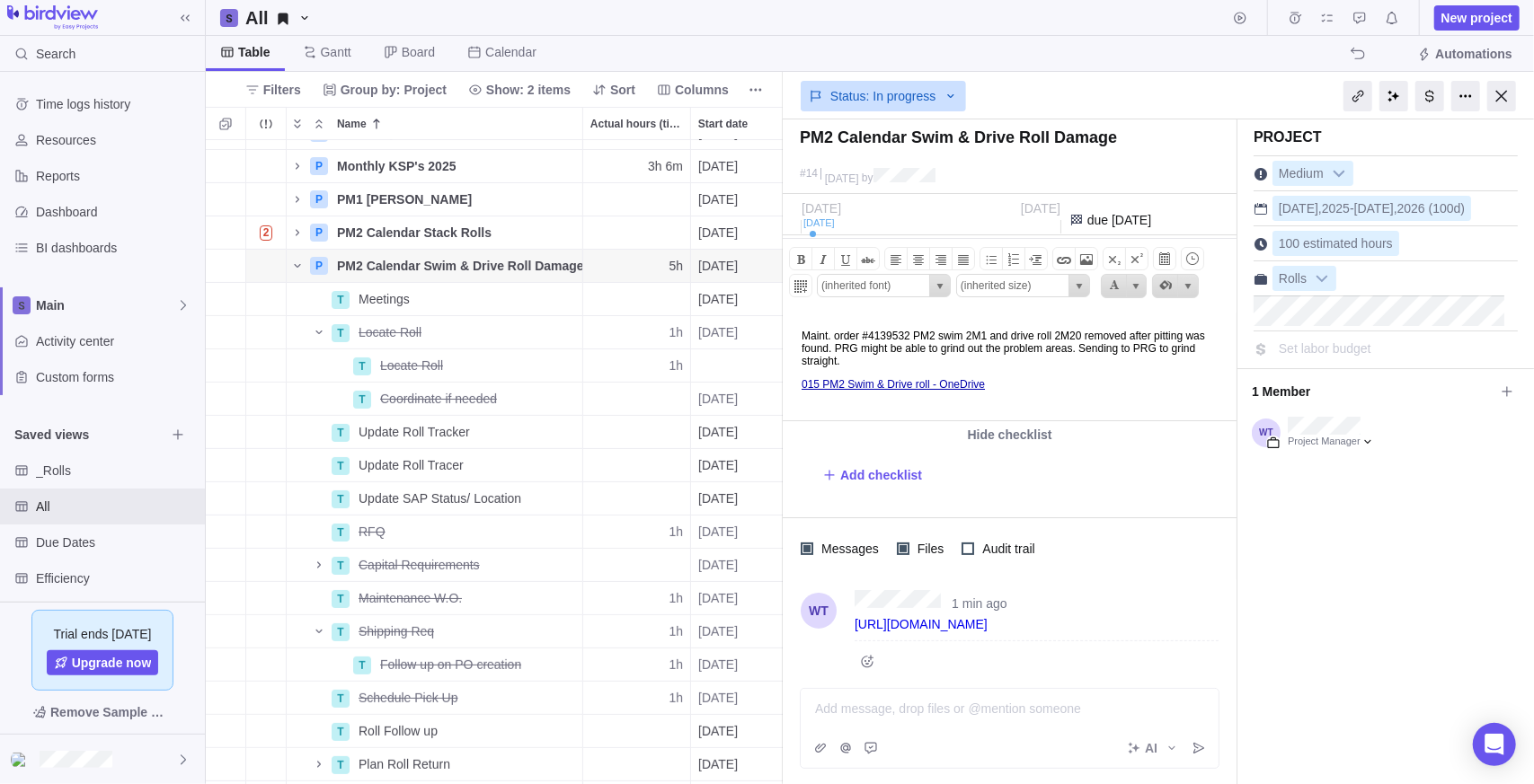
click at [1333, 639] on div "Project Medium [DATE] - [DATE] (100d) 100 estimated hours Rolls Set labor budge…" at bounding box center [1384, 511] width 296 height 784
click at [1501, 90] on div at bounding box center [1501, 96] width 29 height 31
